Goal: Transaction & Acquisition: Purchase product/service

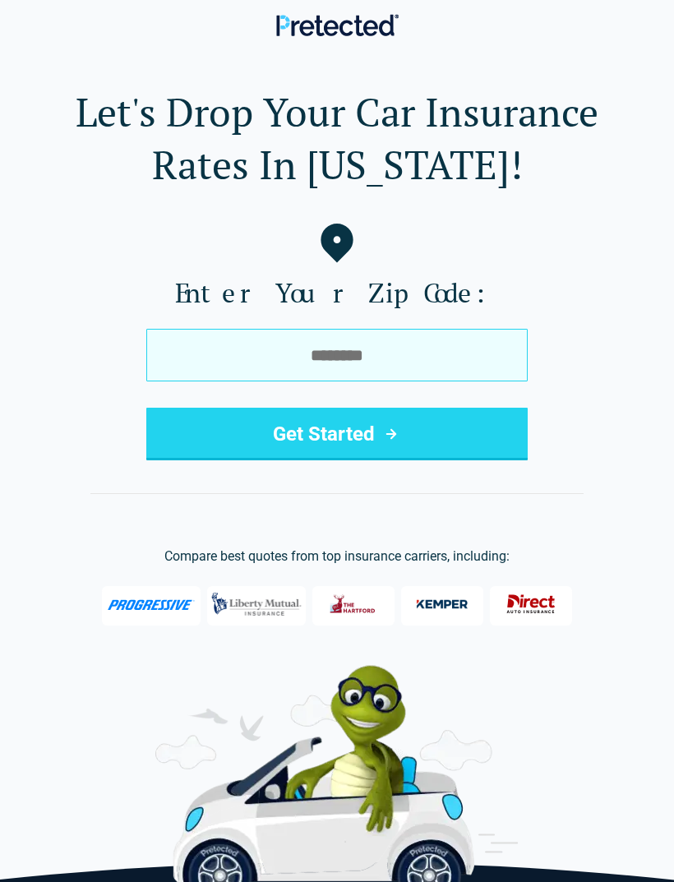
click at [385, 361] on input "tel" at bounding box center [337, 355] width 382 height 53
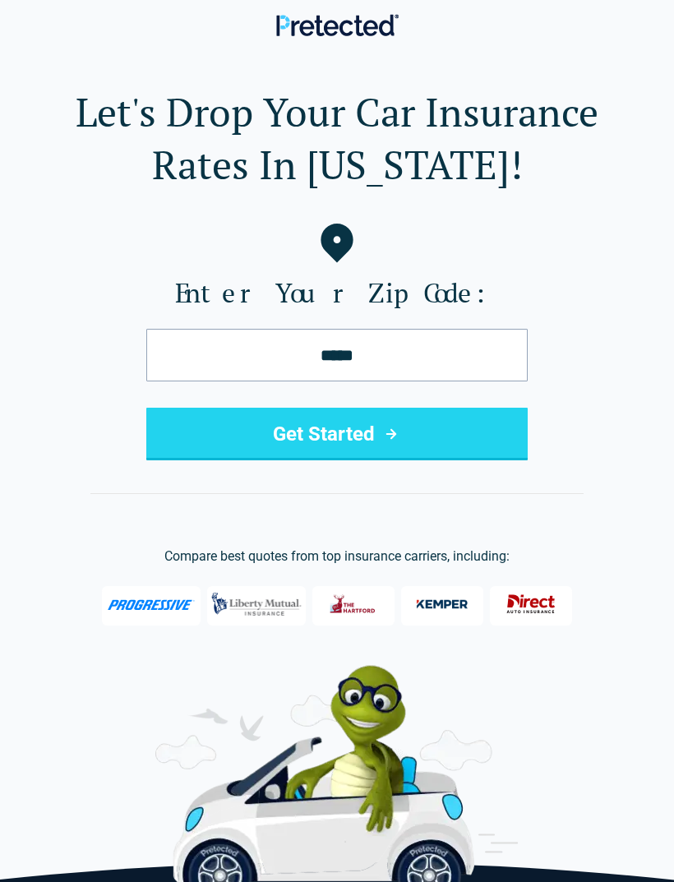
click at [406, 421] on button "Get Started" at bounding box center [337, 434] width 382 height 53
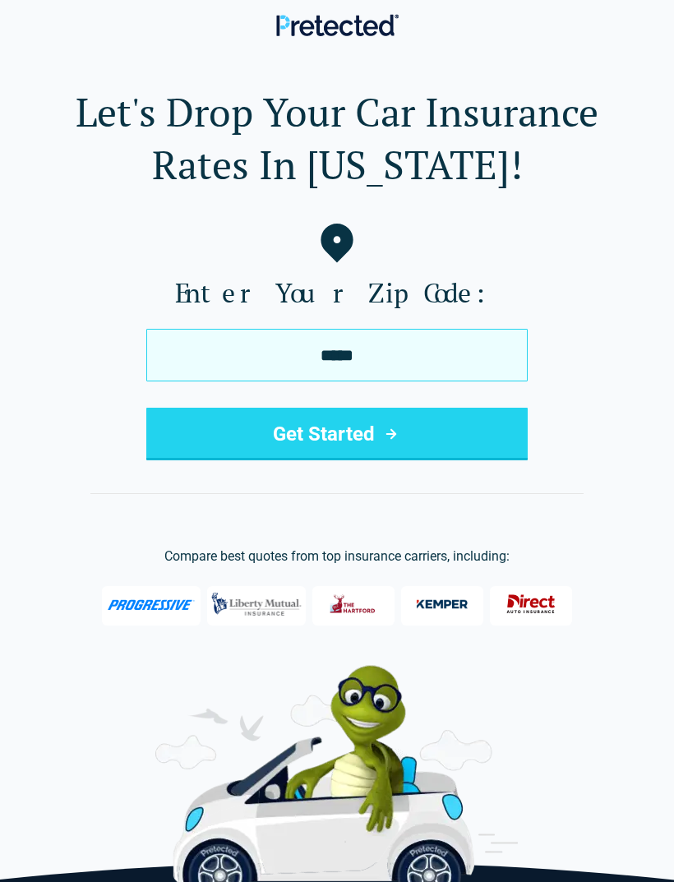
type input "*****"
click at [392, 428] on icon "submit" at bounding box center [392, 434] width 20 height 20
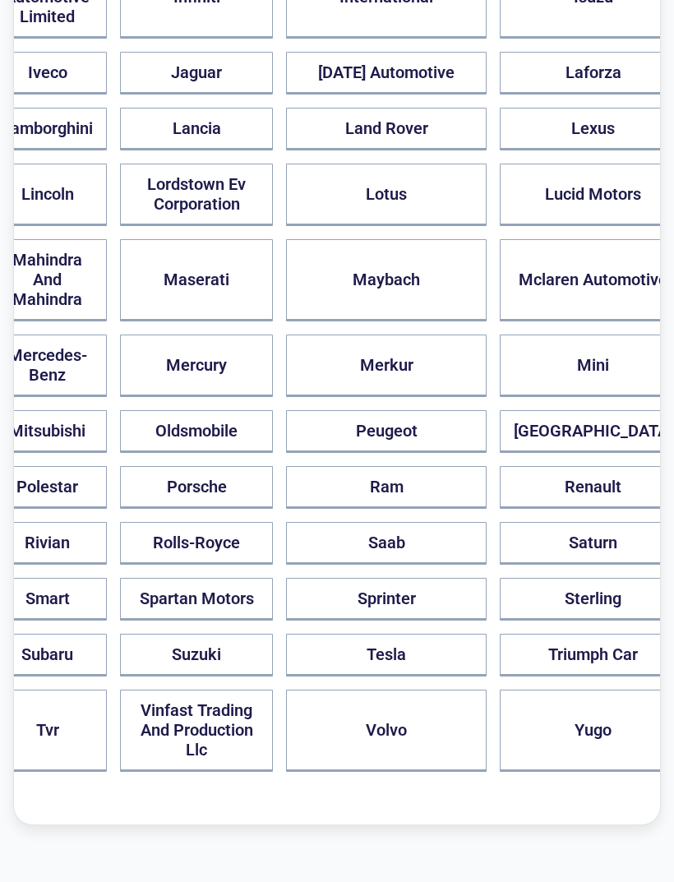
scroll to position [1274, 0]
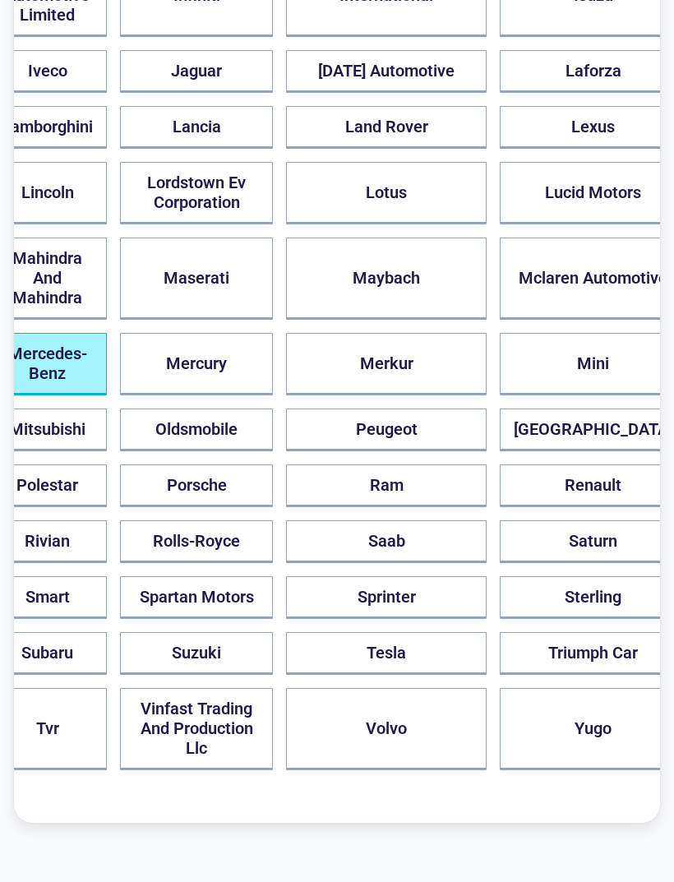
click at [107, 396] on button "Mercedes-Benz" at bounding box center [47, 364] width 119 height 62
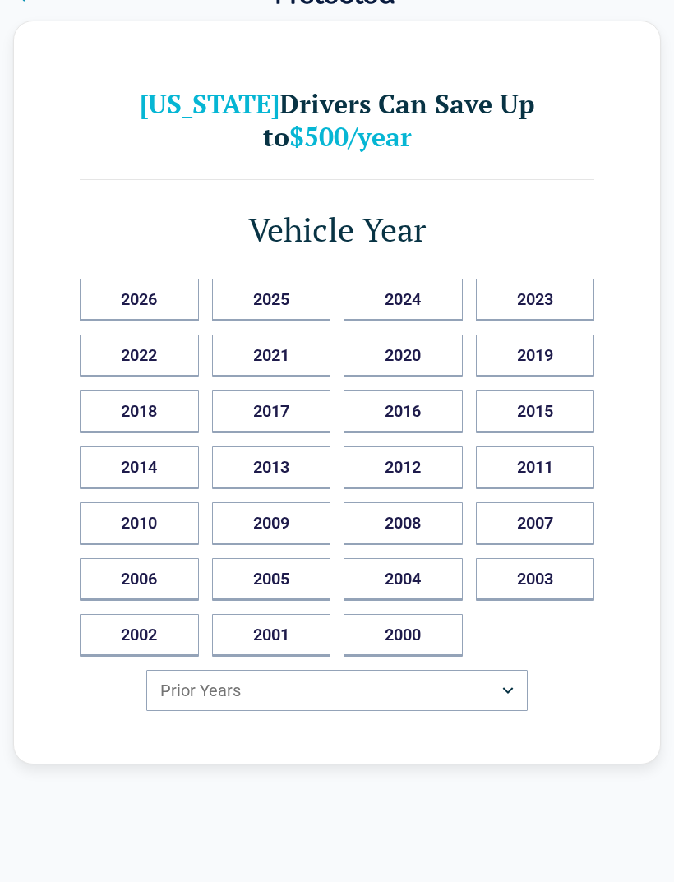
scroll to position [32, 0]
click at [307, 465] on button "2013" at bounding box center [271, 468] width 119 height 43
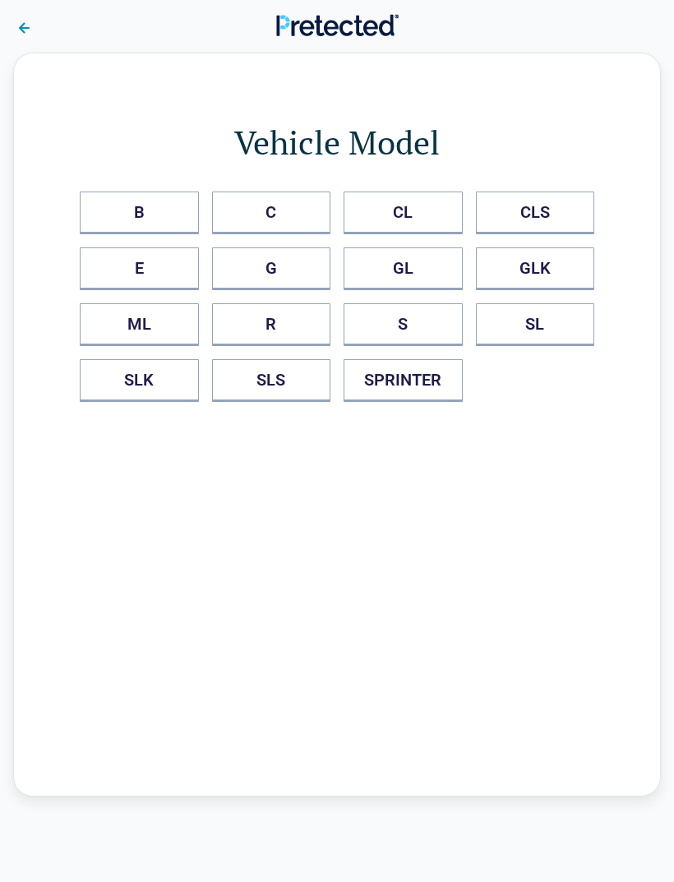
scroll to position [52, 0]
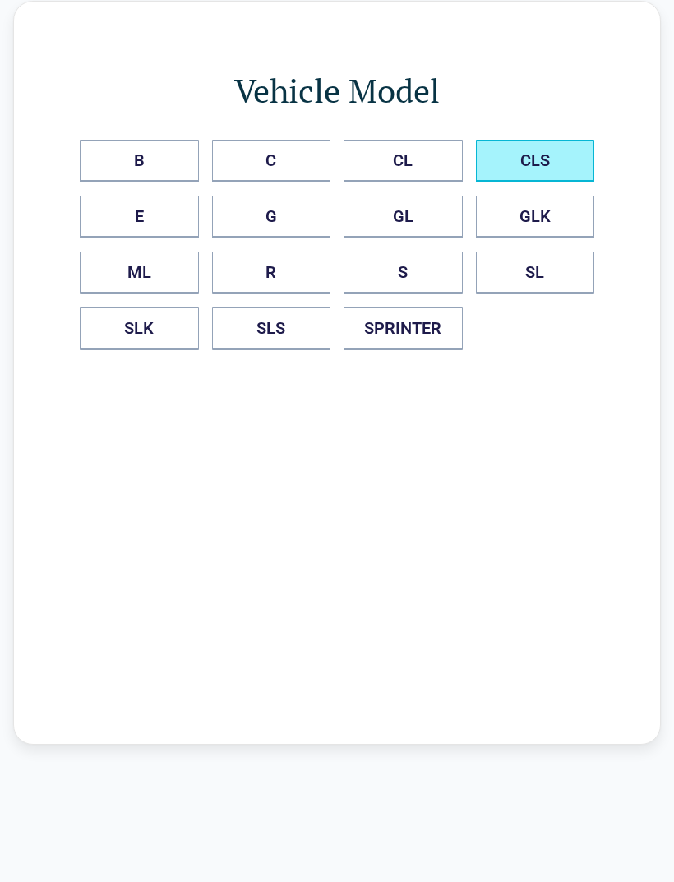
click at [572, 170] on button "CLS" at bounding box center [535, 161] width 119 height 43
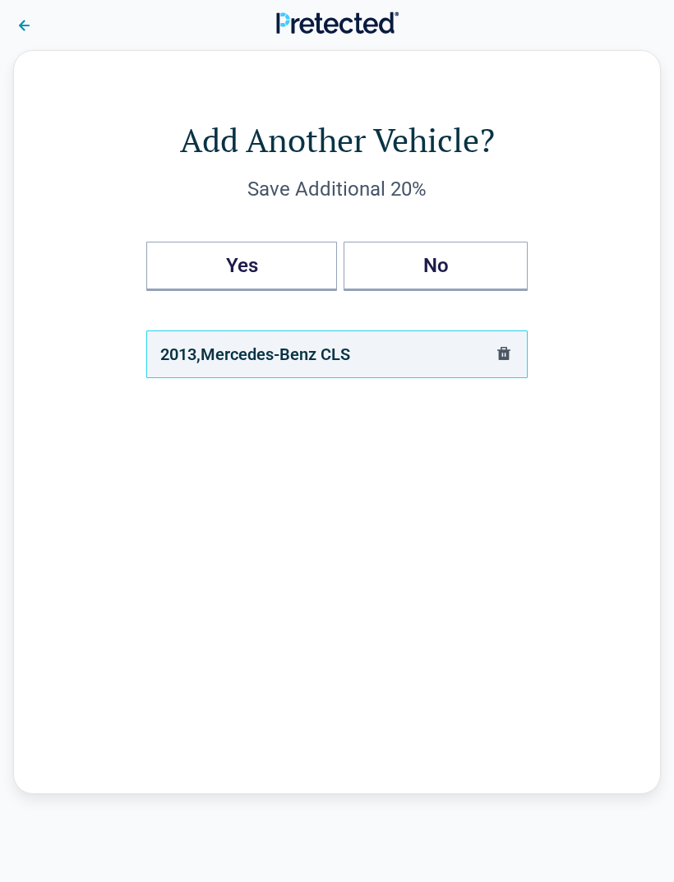
scroll to position [0, 0]
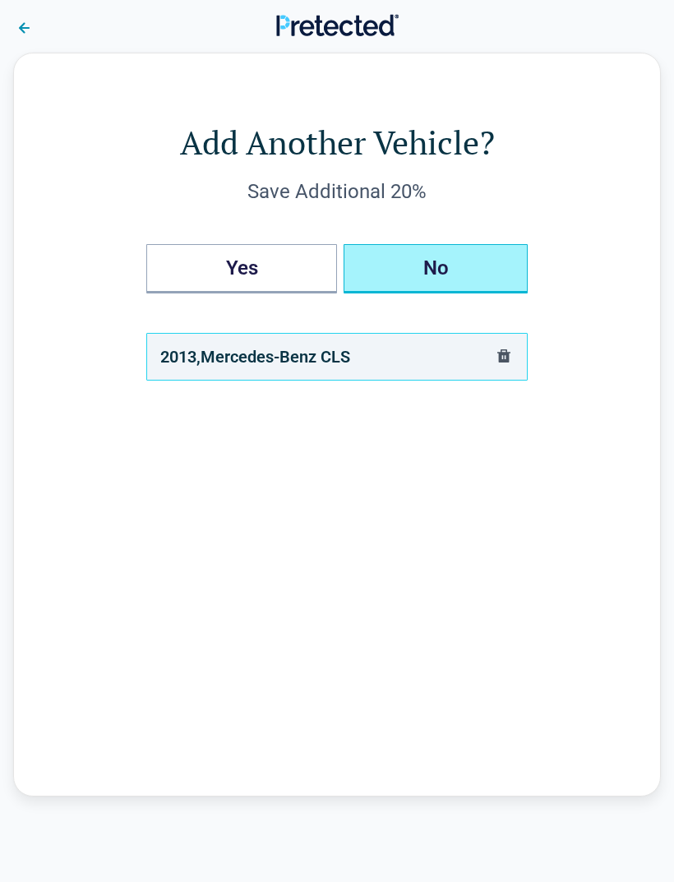
click at [452, 281] on button "No" at bounding box center [436, 268] width 184 height 49
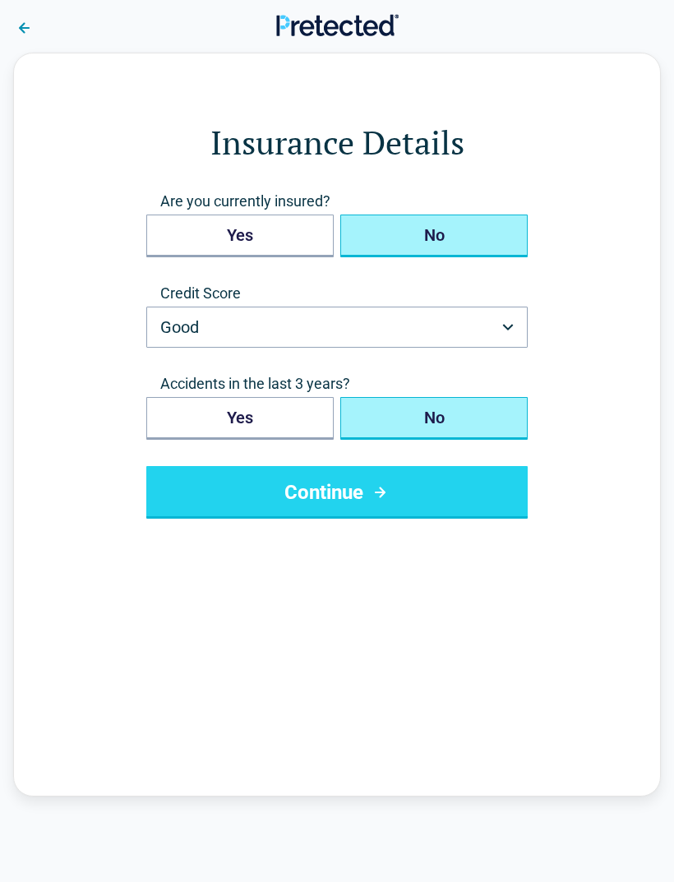
click at [452, 235] on button "No" at bounding box center [433, 236] width 187 height 43
click at [470, 324] on button "Good" at bounding box center [337, 327] width 382 height 41
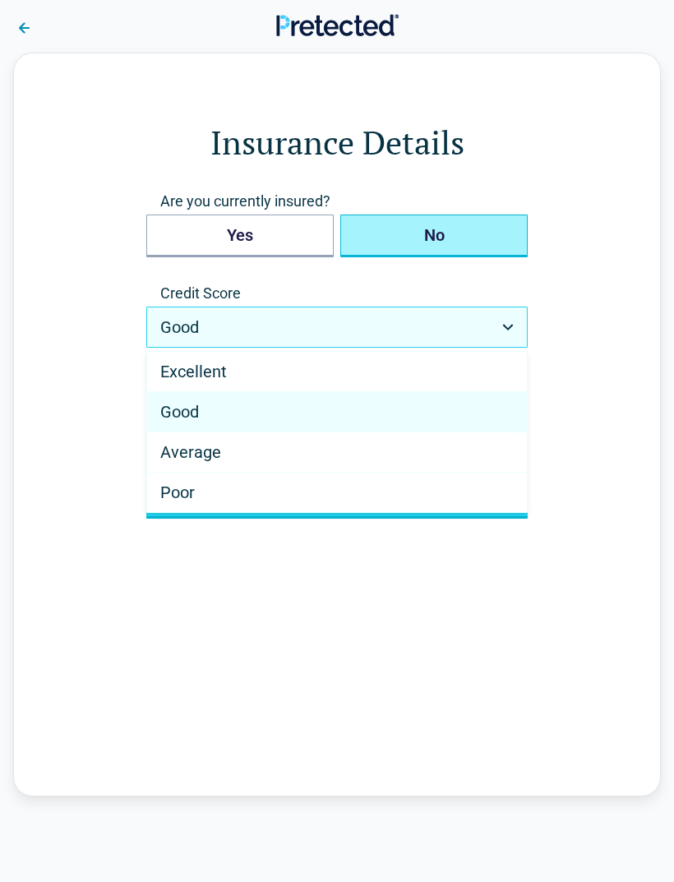
click at [356, 494] on div "Poor" at bounding box center [337, 492] width 380 height 39
select select "****"
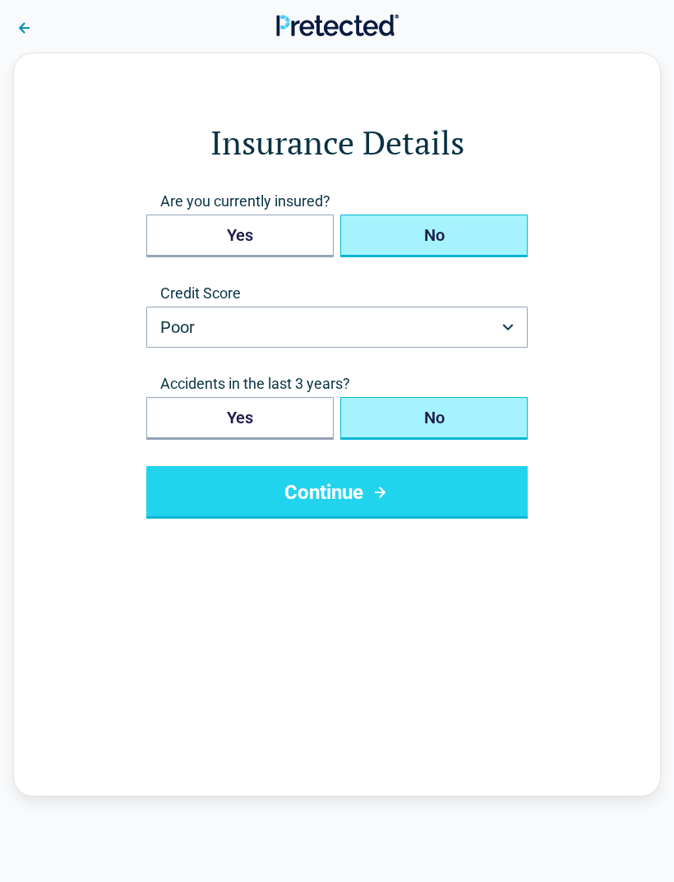
click at [426, 492] on button "Continue" at bounding box center [337, 492] width 382 height 53
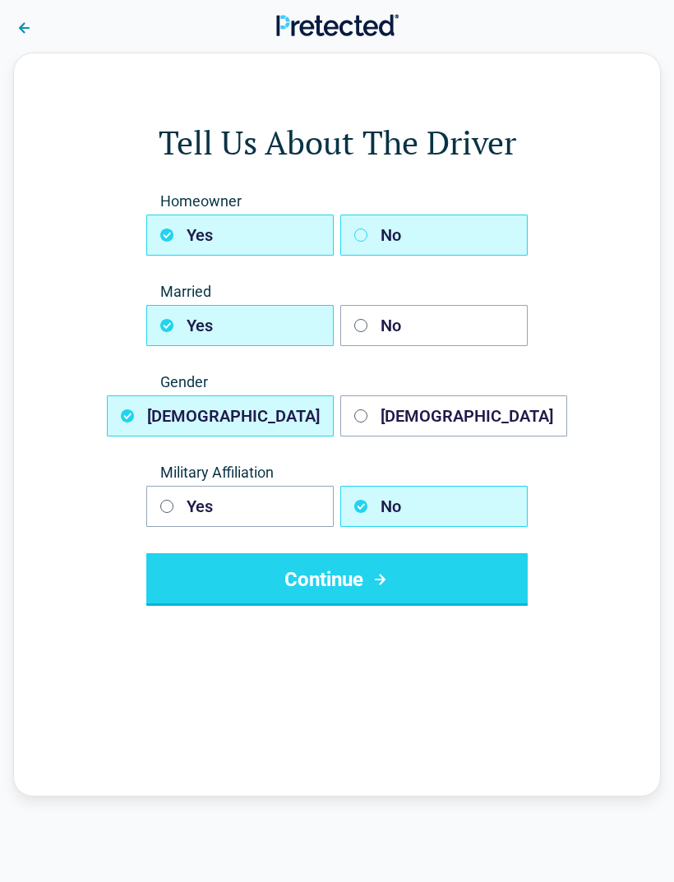
click at [450, 229] on button "No" at bounding box center [433, 235] width 187 height 41
click at [428, 336] on button "No" at bounding box center [433, 325] width 187 height 41
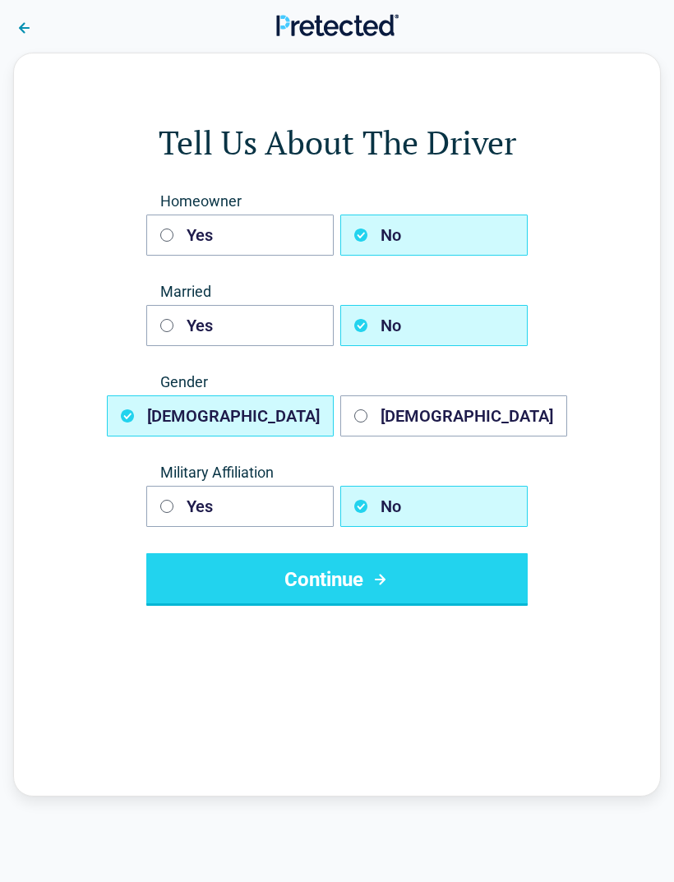
click at [442, 414] on button "[DEMOGRAPHIC_DATA]" at bounding box center [453, 416] width 227 height 41
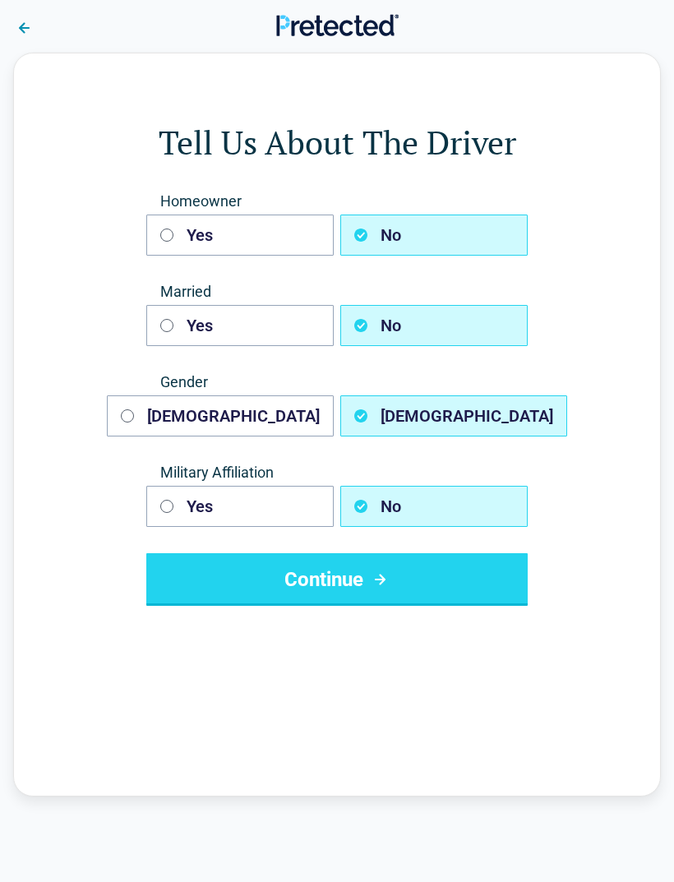
click at [446, 499] on button "No" at bounding box center [433, 506] width 187 height 41
